Goal: Navigation & Orientation: Find specific page/section

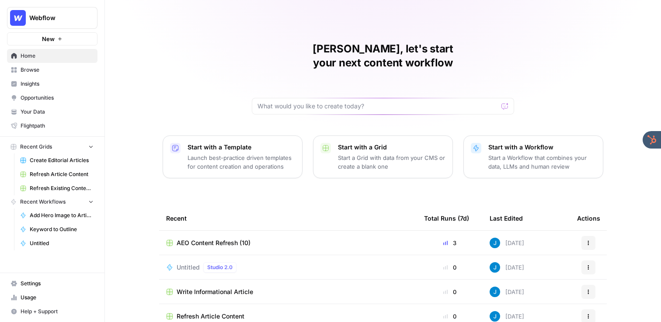
click at [203, 49] on div "Jordan, let's start your next content workflow Start with a Template Launch bes…" at bounding box center [383, 208] width 556 height 416
click at [135, 77] on div "Jordan, let's start your next content workflow Start with a Template Launch bes…" at bounding box center [383, 208] width 556 height 416
click at [51, 109] on span "Your Data" at bounding box center [57, 112] width 73 height 8
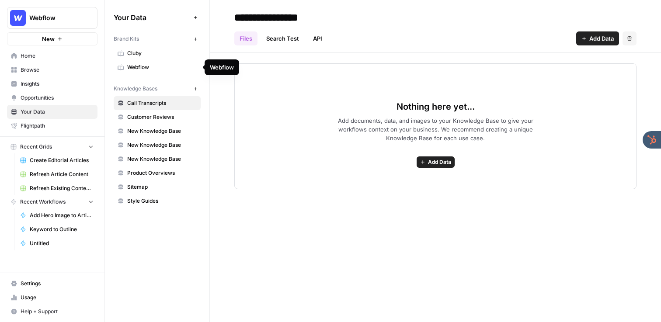
click at [167, 63] on span "Webflow" at bounding box center [162, 67] width 70 height 8
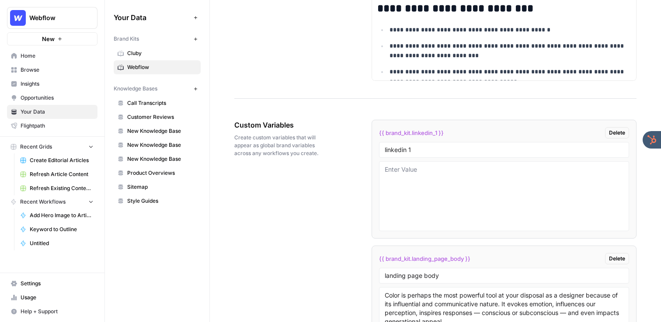
scroll to position [1345, 0]
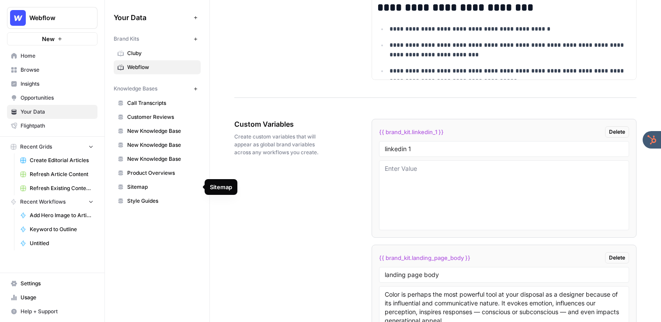
click at [159, 185] on span "Sitemap" at bounding box center [162, 187] width 70 height 8
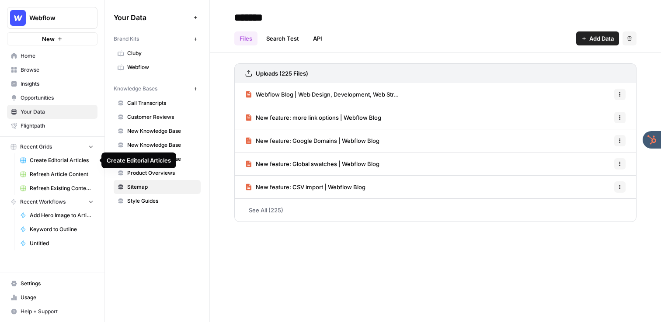
click at [55, 157] on span "Create Editorial Articles" at bounding box center [62, 161] width 64 height 8
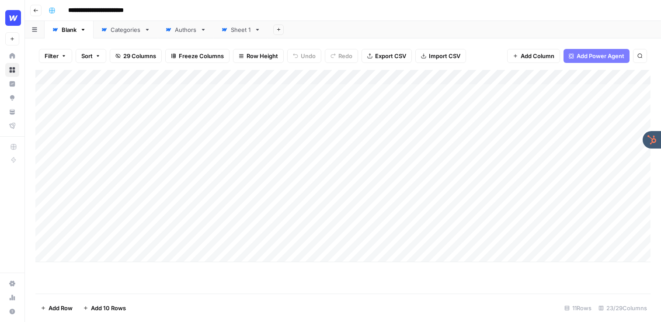
click at [330, 13] on div "**********" at bounding box center [349, 10] width 608 height 14
